Goal: Transaction & Acquisition: Purchase product/service

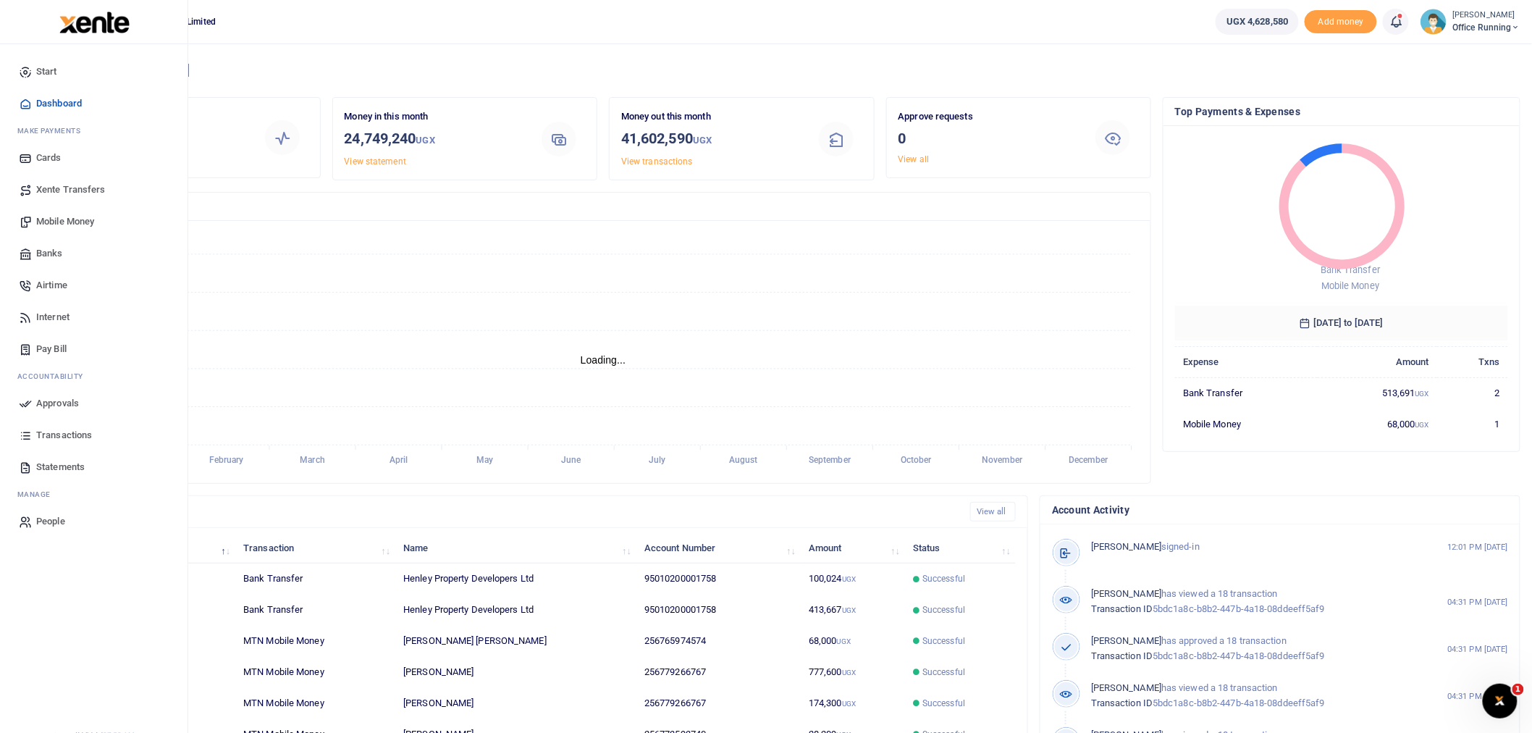
scroll to position [13, 12]
click at [63, 211] on link "Mobile Money" at bounding box center [94, 222] width 164 height 32
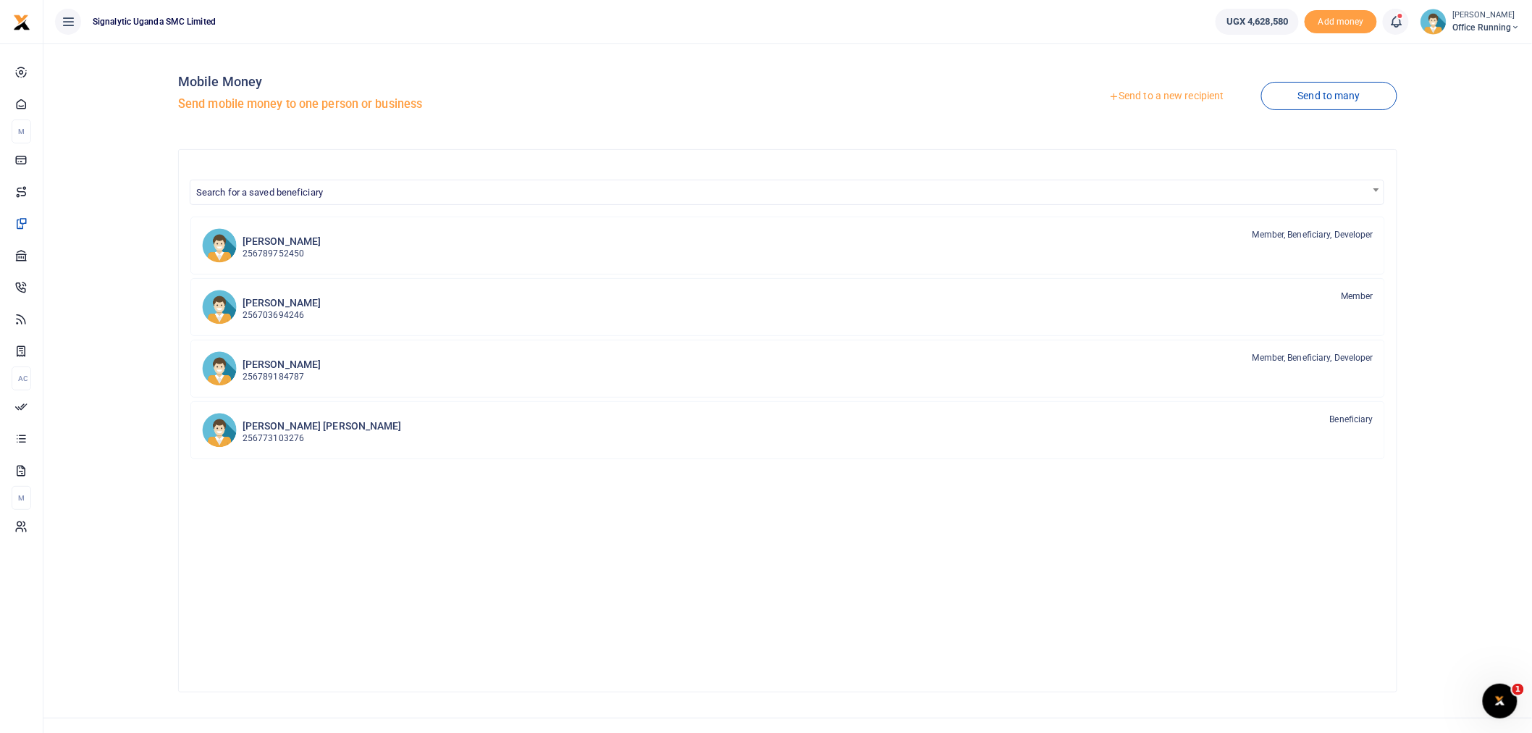
click at [1127, 95] on link "Send to a new recipient" at bounding box center [1166, 96] width 189 height 26
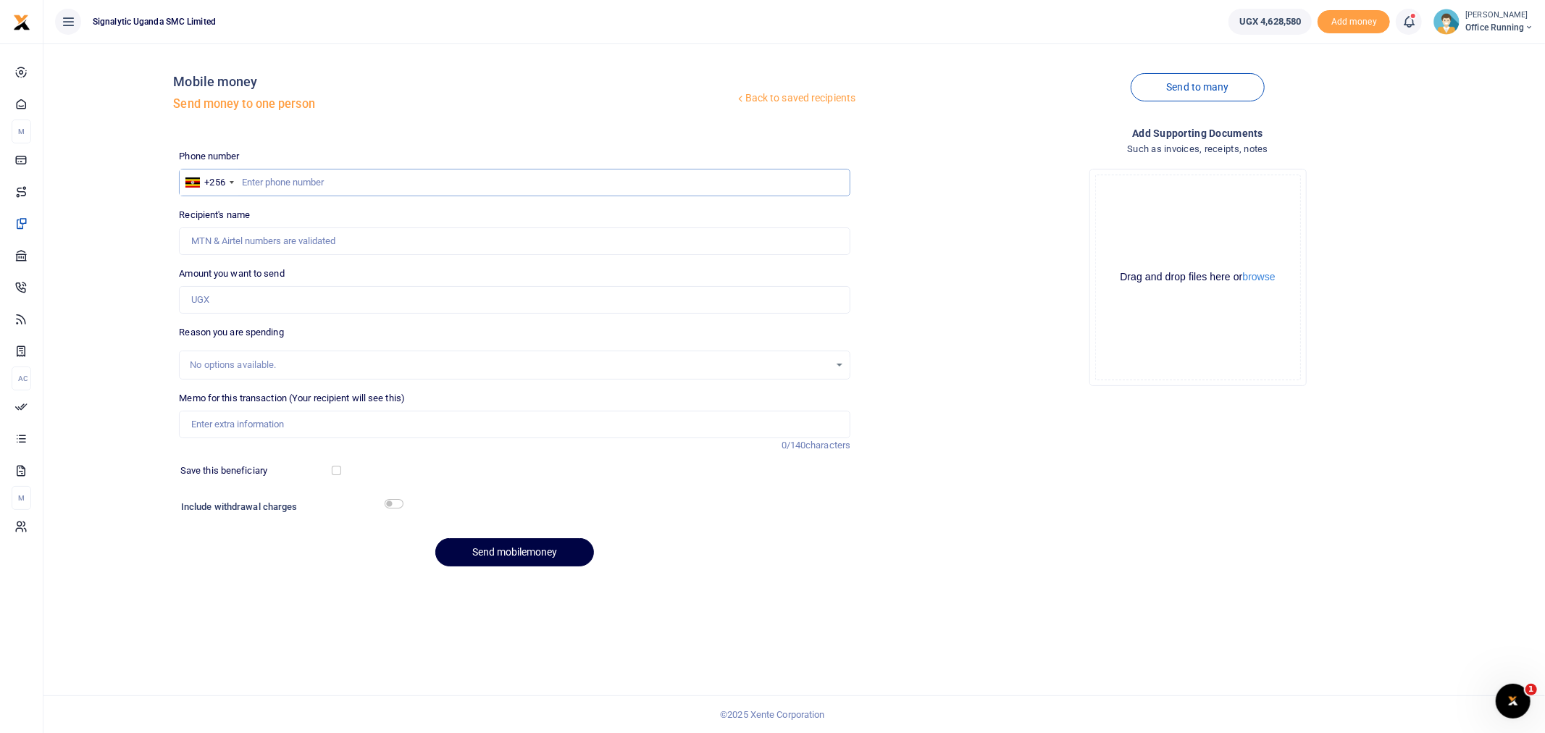
click at [350, 174] on input "text" at bounding box center [514, 183] width 671 height 28
paste input "0779266767"
type input "0779266767"
type input "[PERSON_NAME]"
type input "0779266767"
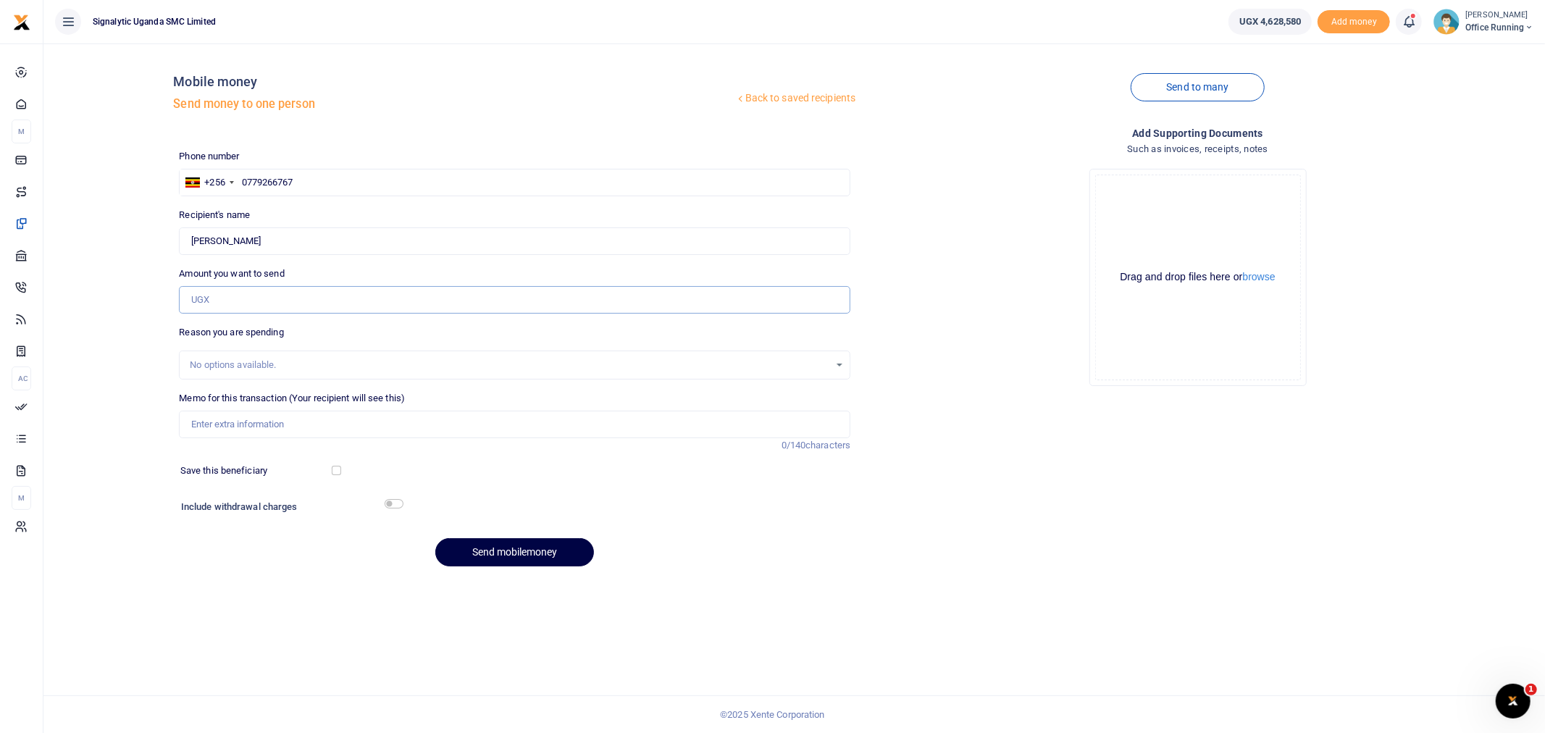
click at [263, 301] on input "Amount you want to send" at bounding box center [514, 300] width 671 height 28
type input "1,800,000"
click at [227, 632] on div "Back to saved recipients Mobile money Send money to one person Send to many Pho…" at bounding box center [793, 387] width 1501 height 689
click at [240, 434] on input "Memo for this transaction (Your recipient will see this)" at bounding box center [514, 425] width 671 height 28
paste input "REQSN00166"
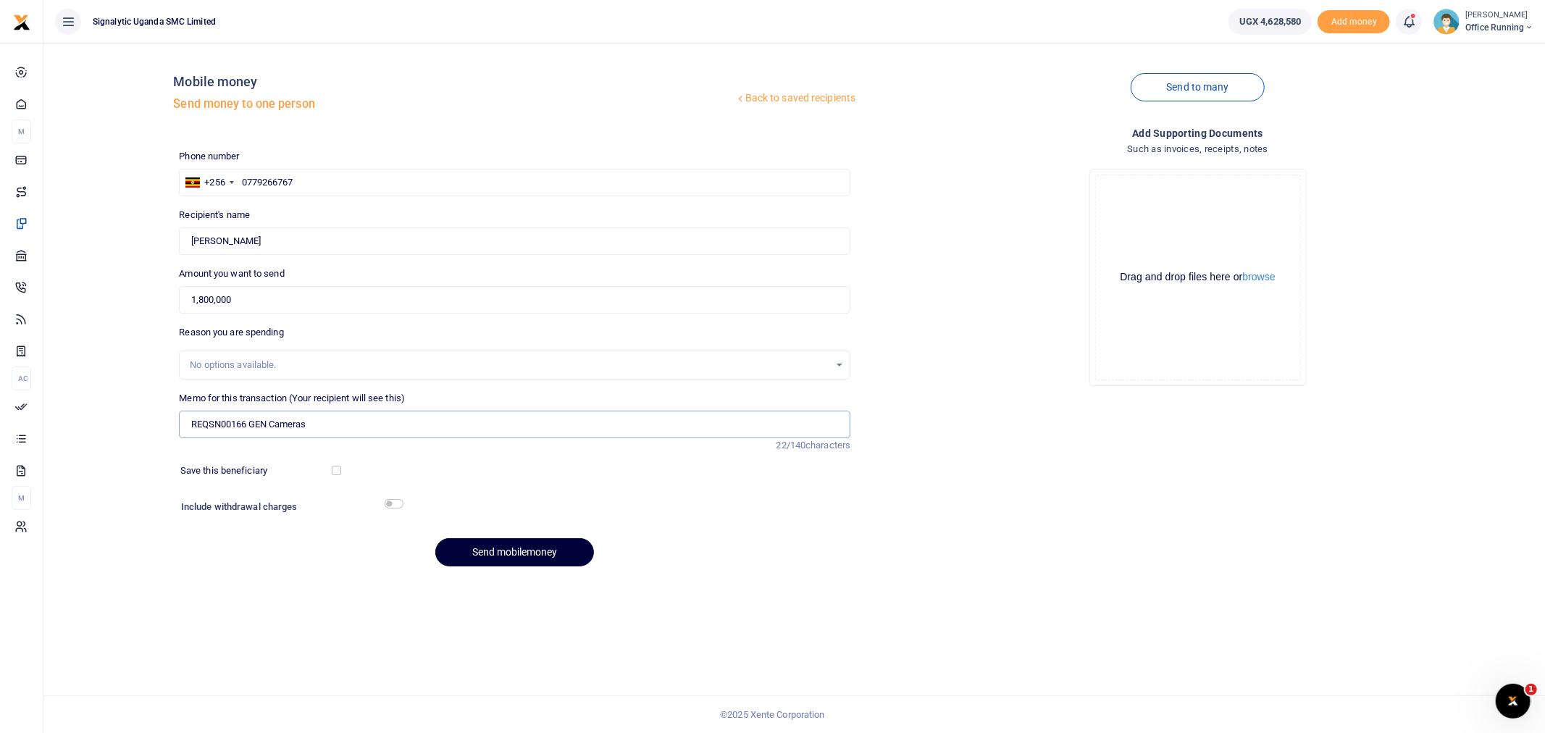
type input "REQSN00166 GEN Cameras"
click at [543, 555] on button "Send mobilemoney" at bounding box center [514, 552] width 159 height 28
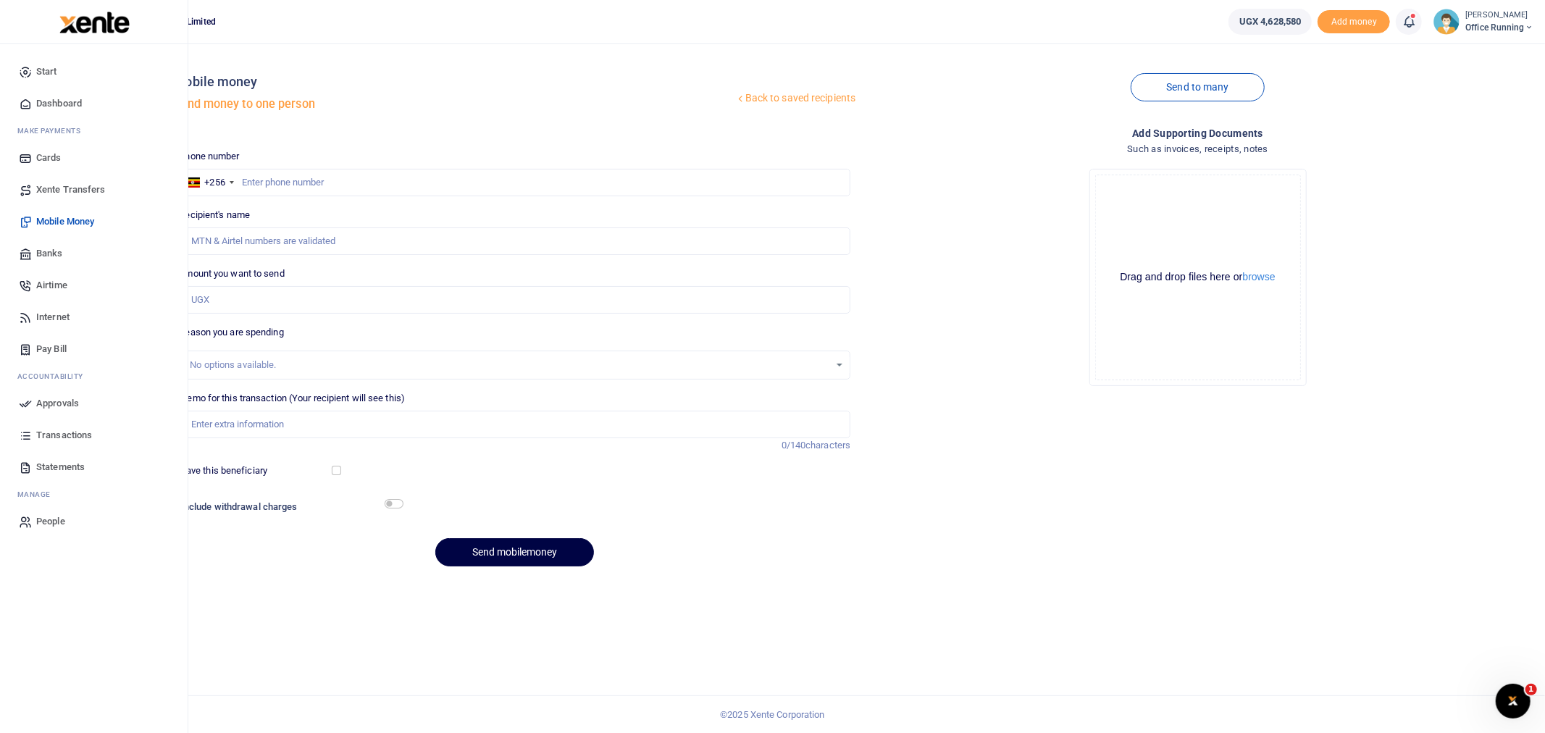
click at [64, 399] on span "Approvals" at bounding box center [57, 403] width 43 height 14
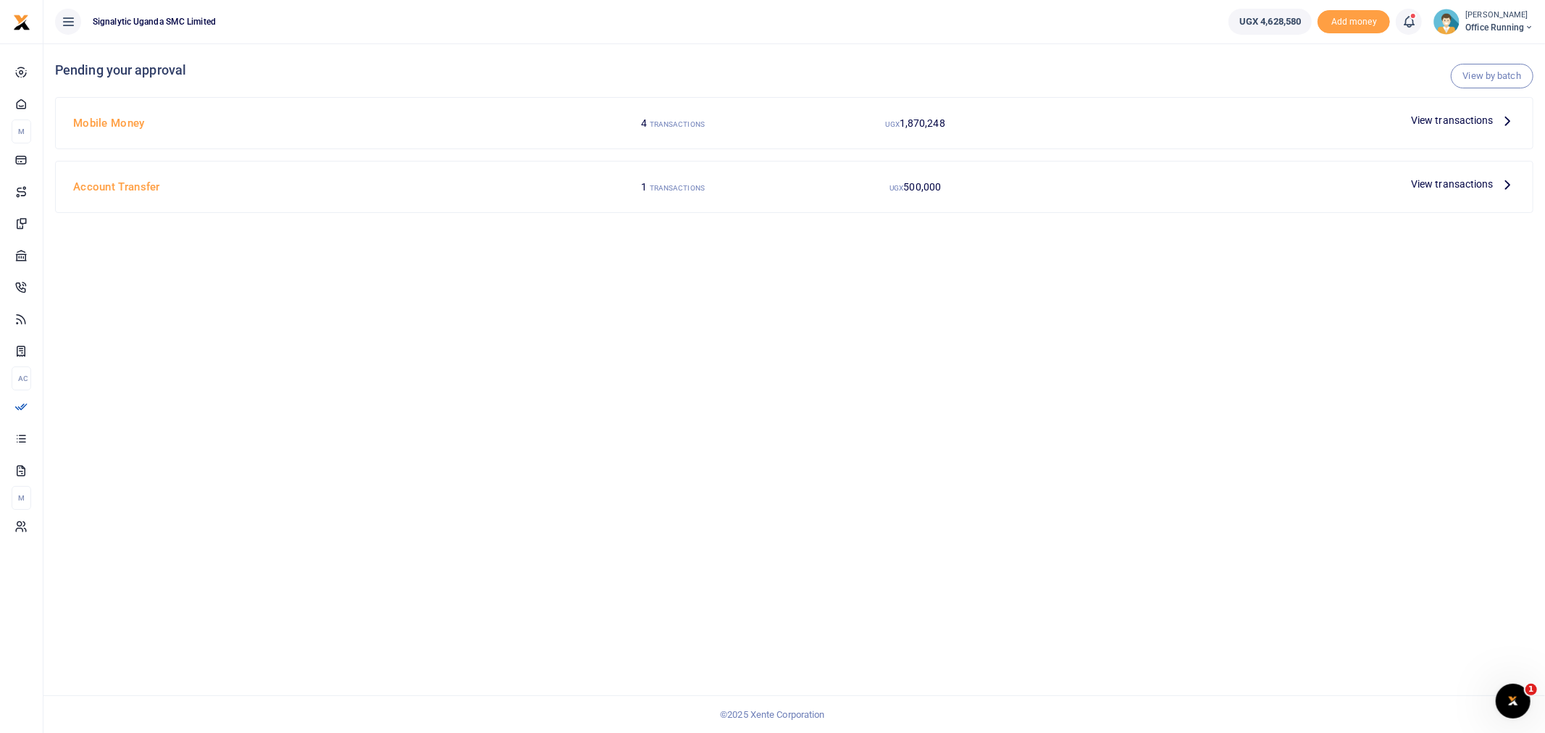
click at [1477, 117] on span "View transactions" at bounding box center [1452, 120] width 83 height 16
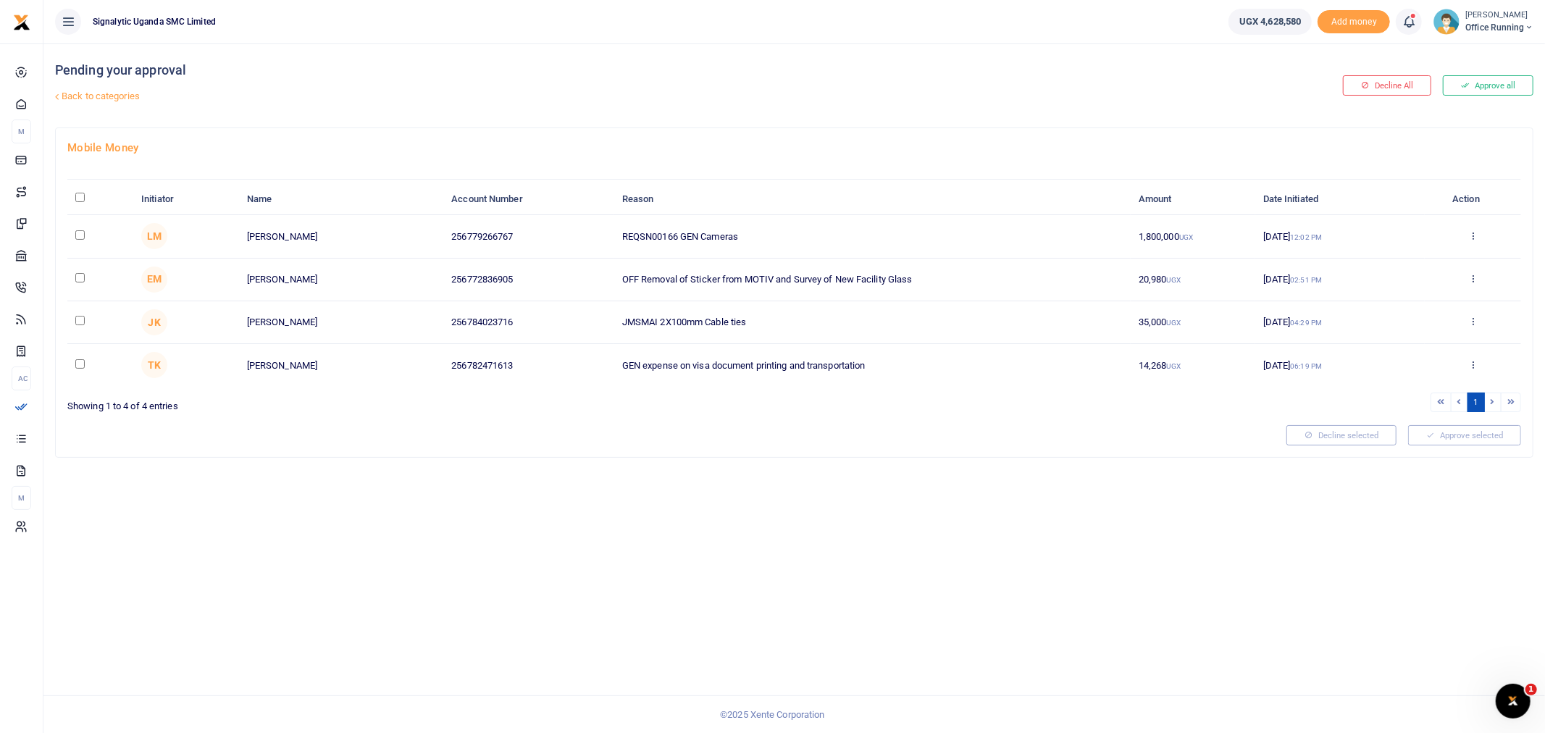
click at [1478, 226] on td "Approve Decline Details" at bounding box center [1472, 236] width 96 height 43
click at [1475, 234] on icon at bounding box center [1472, 235] width 9 height 10
click at [1395, 264] on link "Approve" at bounding box center [1419, 259] width 114 height 20
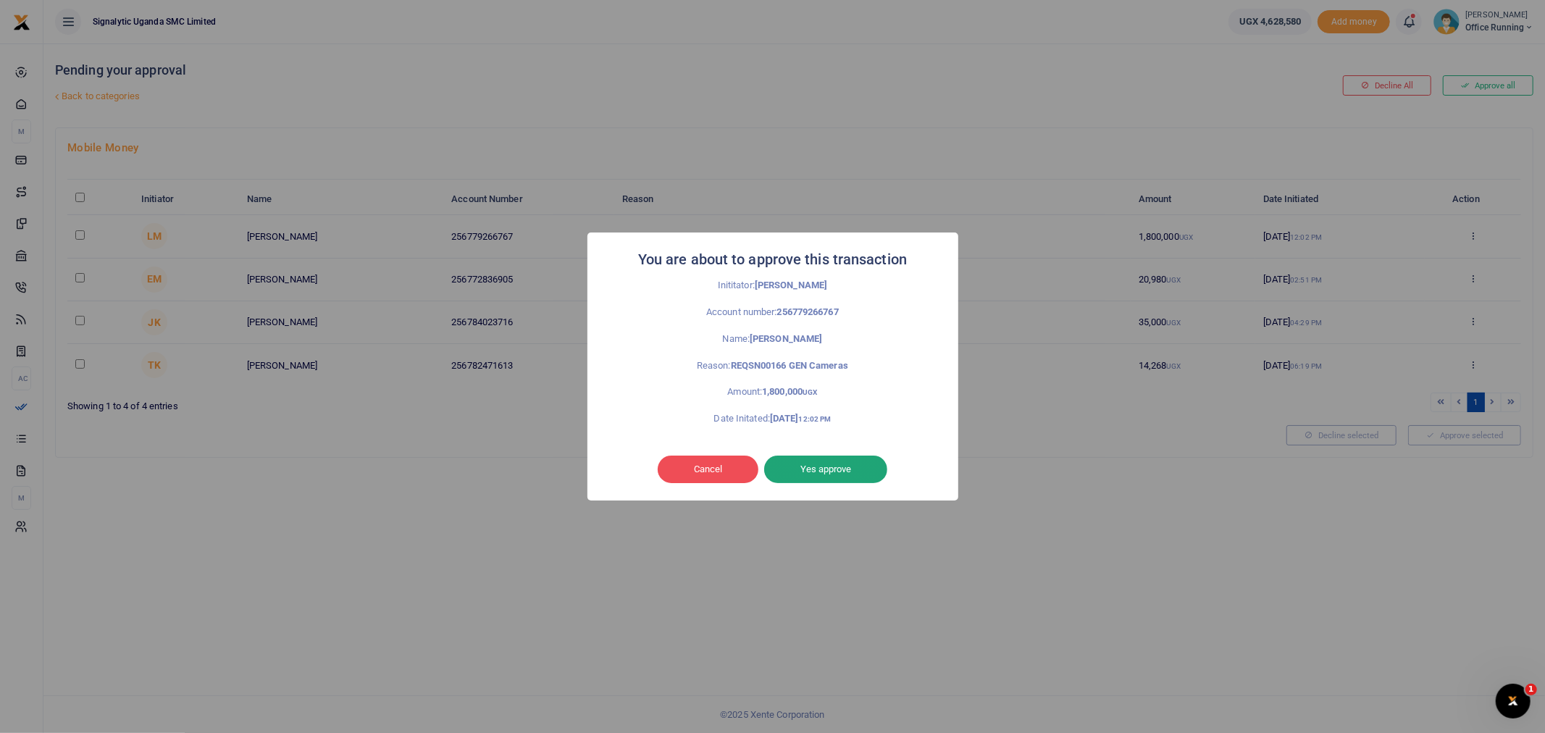
click at [830, 465] on button "Yes approve" at bounding box center [825, 469] width 123 height 28
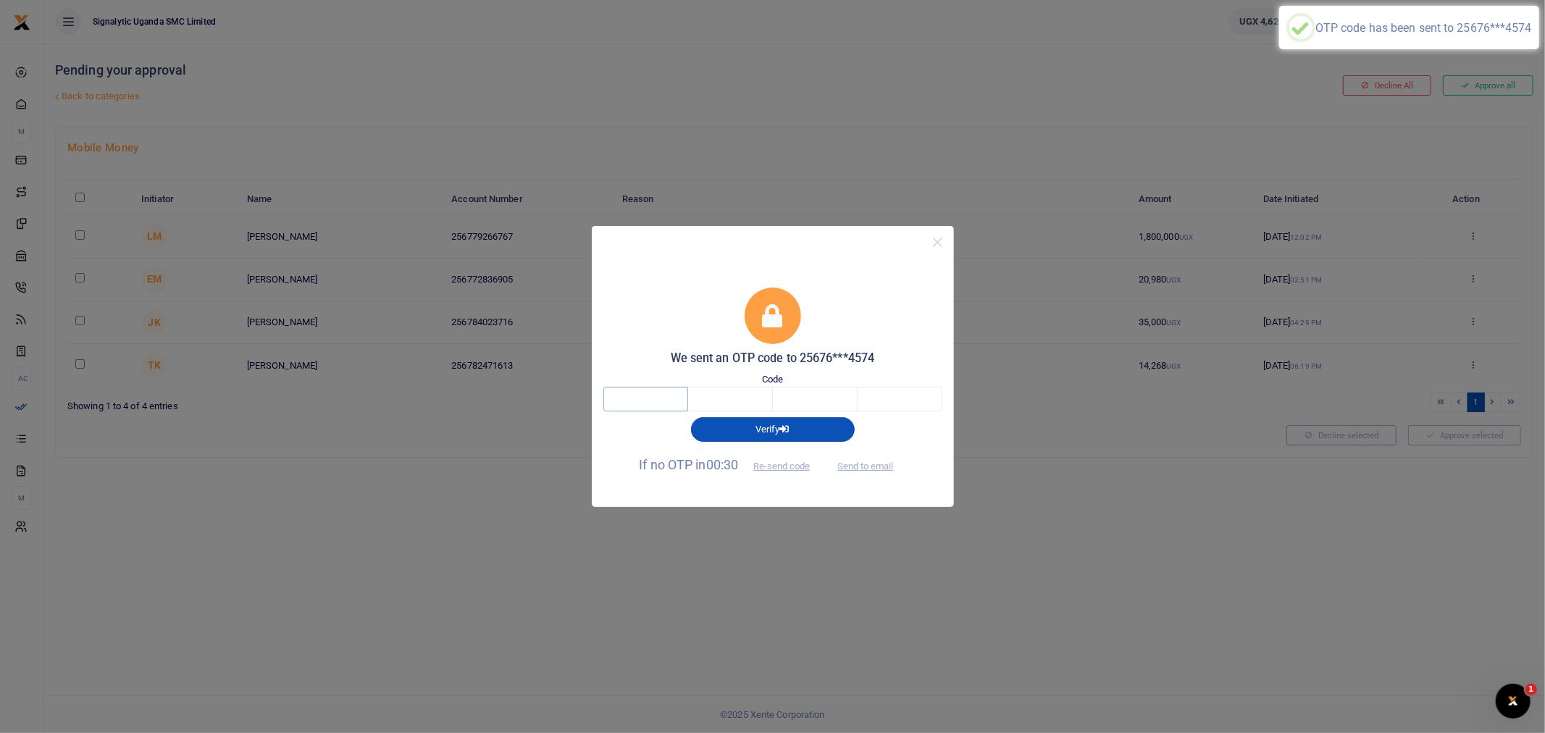
click at [621, 398] on input "text" at bounding box center [645, 399] width 85 height 25
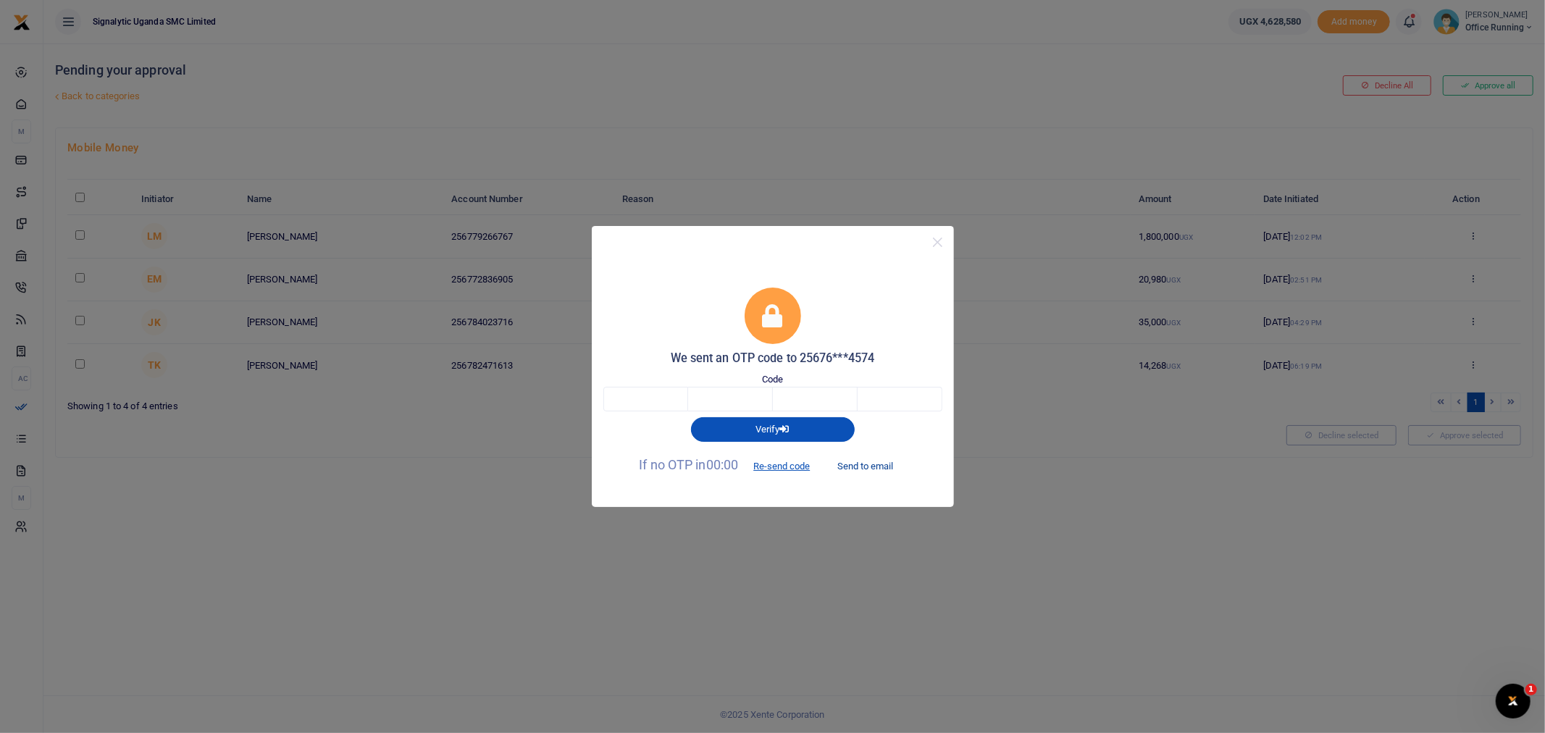
click at [862, 469] on button "Send to email" at bounding box center [865, 465] width 80 height 25
click at [626, 403] on input "text" at bounding box center [645, 399] width 85 height 25
type input "4"
type input "3"
type input "9"
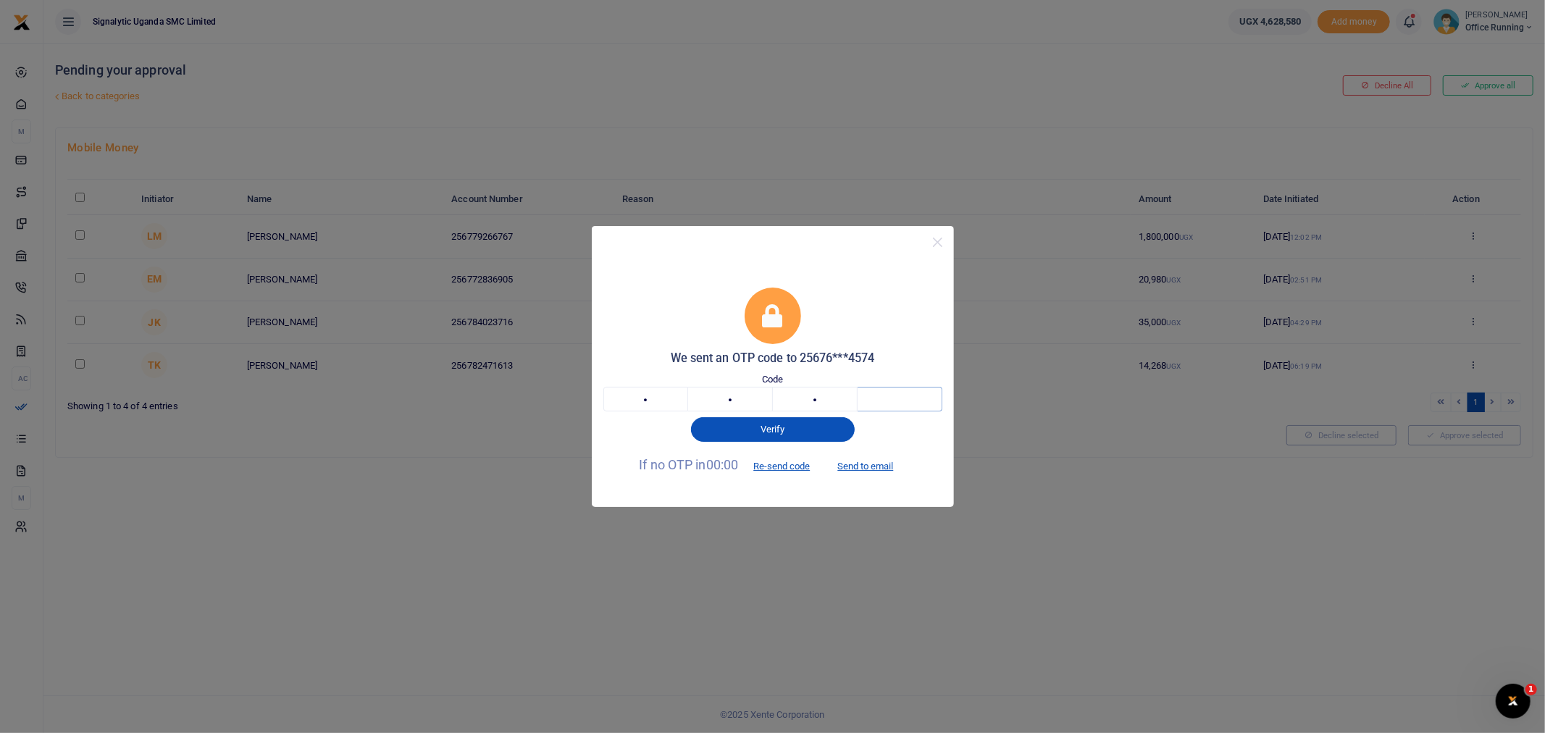
type input "9"
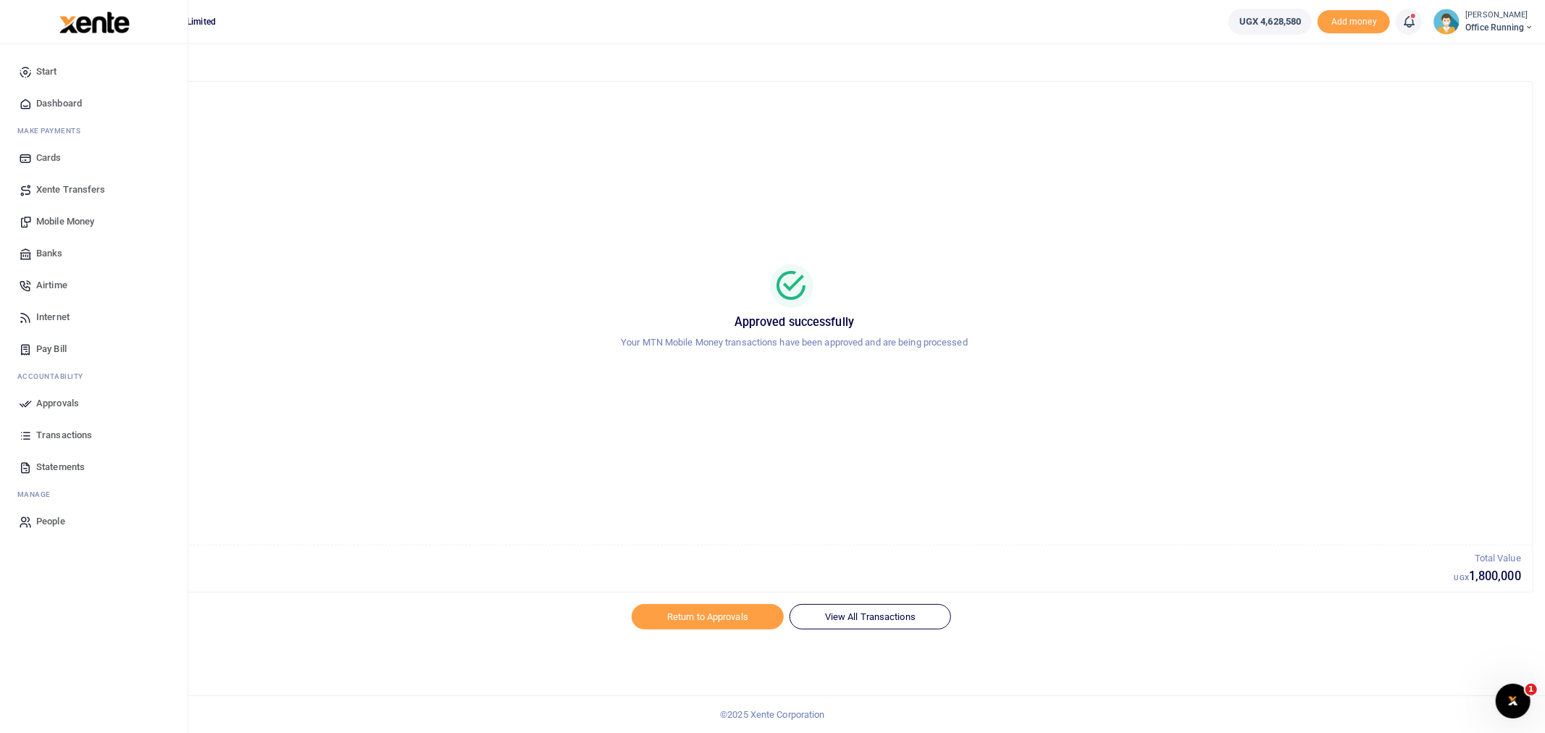
click at [70, 432] on span "Transactions" at bounding box center [64, 435] width 56 height 14
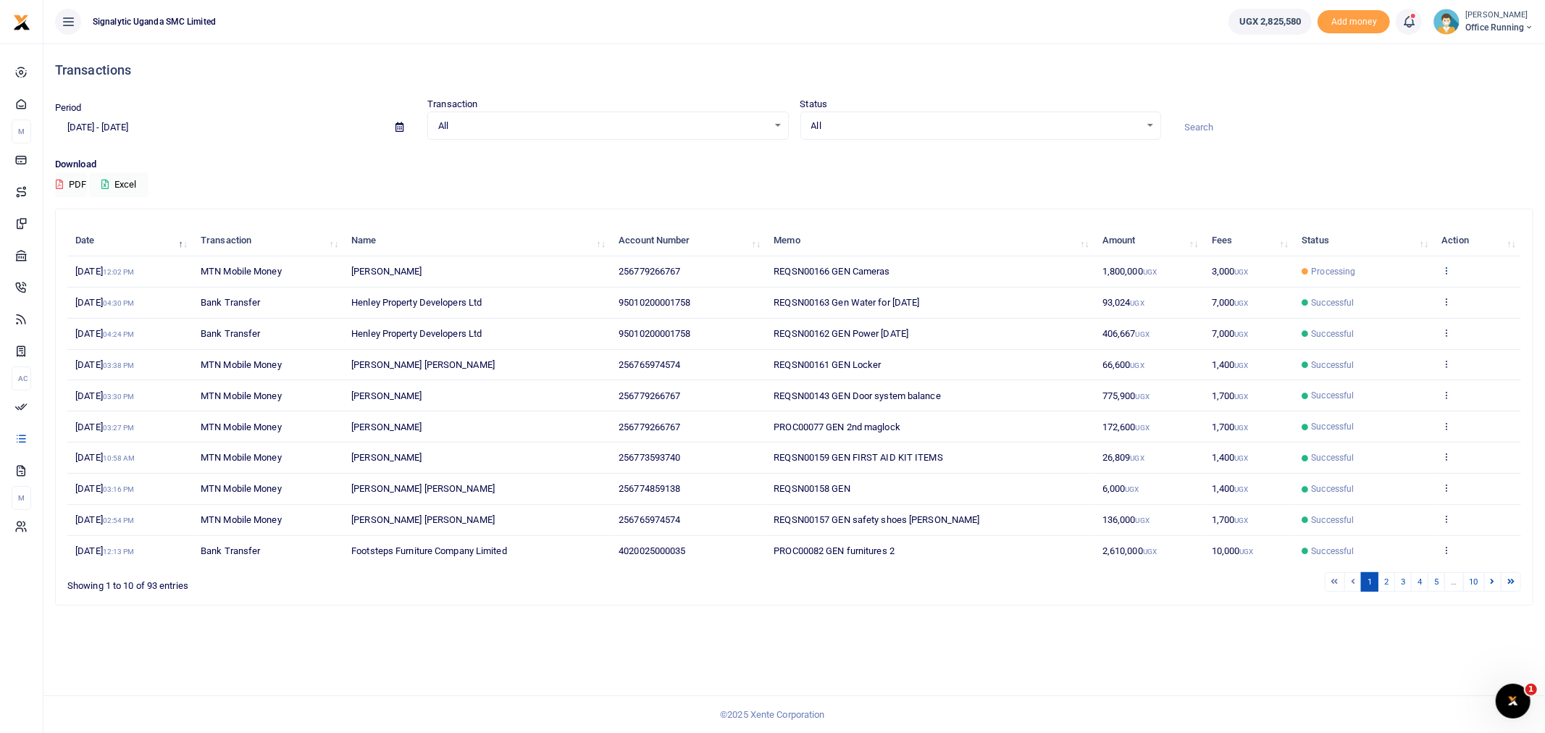
click at [1442, 273] on icon at bounding box center [1445, 270] width 9 height 10
click at [1414, 298] on link "View details" at bounding box center [1393, 295] width 114 height 20
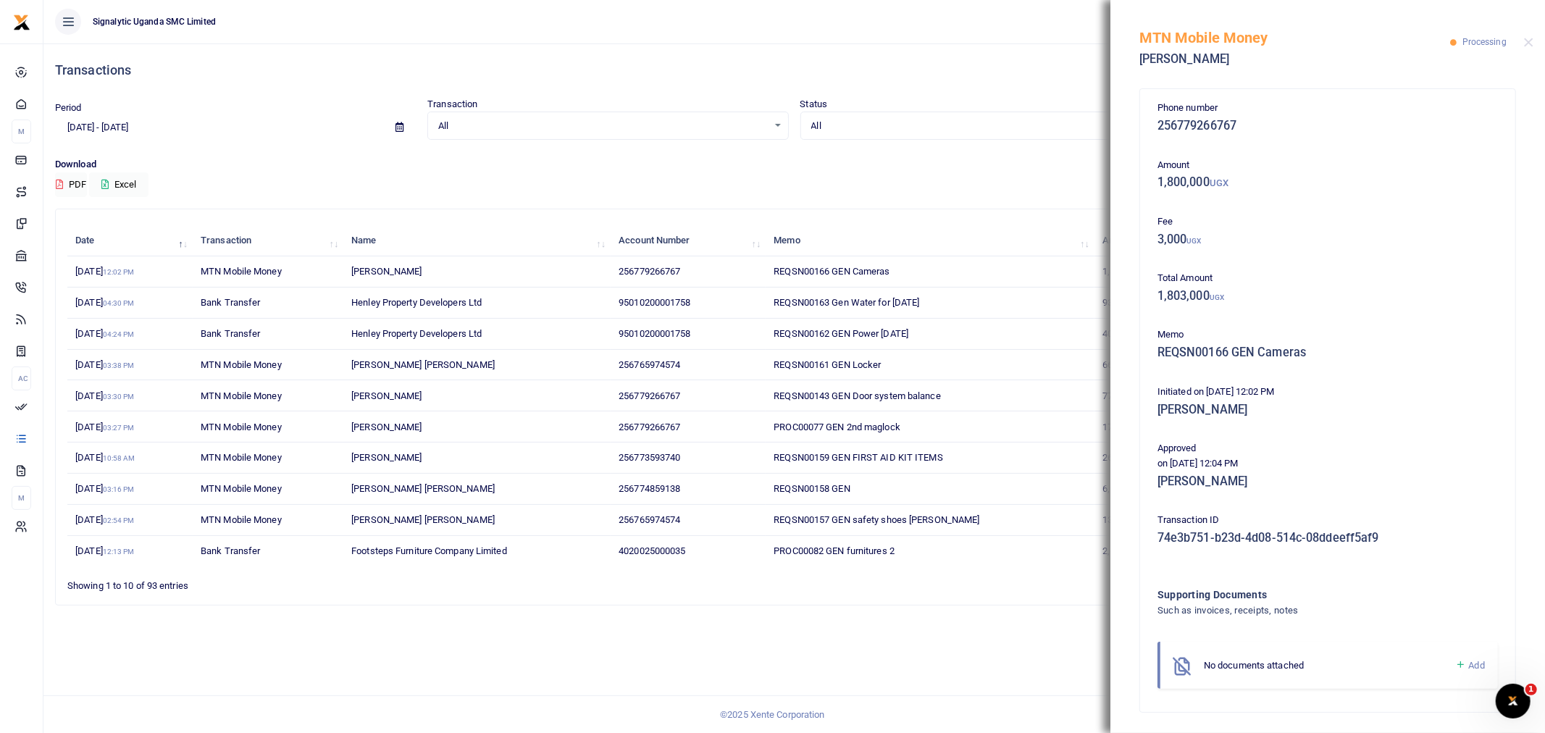
click at [1530, 48] on div "MTN Mobile Money Umar Kunsa Processing" at bounding box center [1327, 40] width 434 height 80
click at [1532, 40] on button "Close" at bounding box center [1528, 42] width 9 height 9
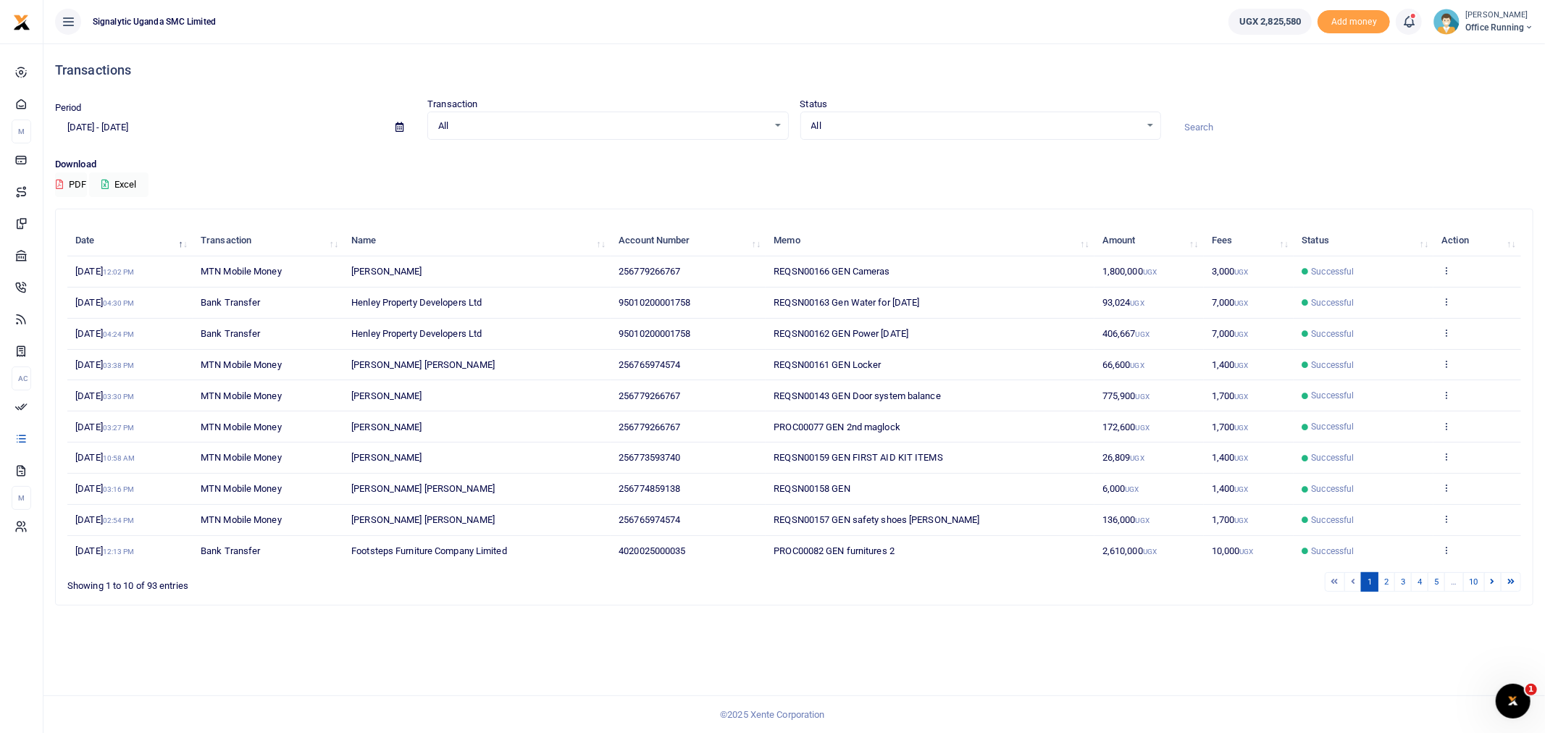
click at [1453, 273] on td "View details Send again" at bounding box center [1477, 271] width 88 height 31
click at [1446, 262] on td "View details Send again" at bounding box center [1477, 271] width 88 height 31
click at [1445, 277] on td "View details Send again" at bounding box center [1477, 271] width 88 height 31
click at [1450, 270] on icon at bounding box center [1445, 270] width 9 height 10
click at [1392, 293] on link "View details" at bounding box center [1393, 295] width 114 height 20
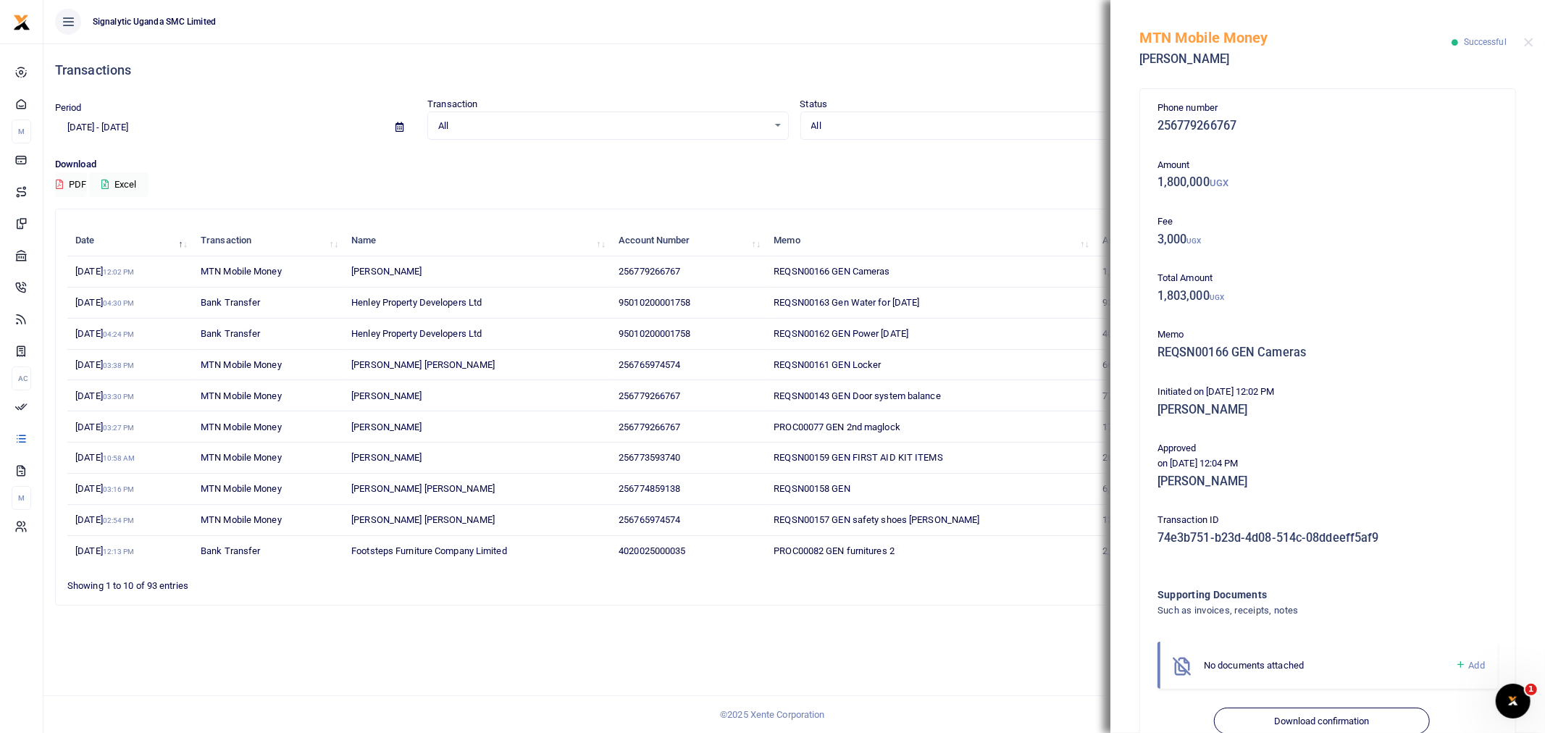
click at [1532, 47] on div "MTN Mobile Money [PERSON_NAME] Successful" at bounding box center [1327, 40] width 434 height 80
